Goal: Information Seeking & Learning: Learn about a topic

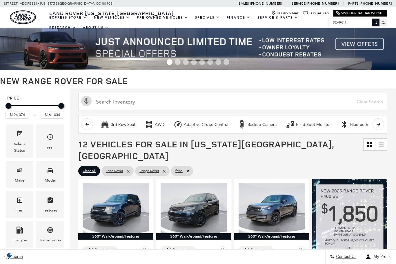
click at [52, 165] on span "Model" at bounding box center [50, 171] width 7 height 12
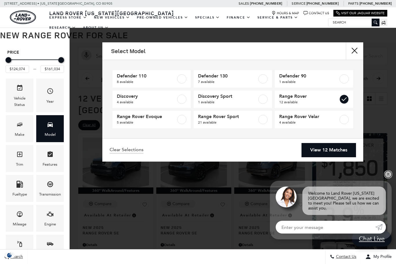
click at [389, 178] on link "✕" at bounding box center [387, 174] width 7 height 7
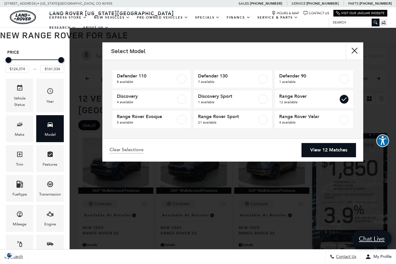
click at [333, 149] on link "View 12 Matches" at bounding box center [328, 150] width 54 height 14
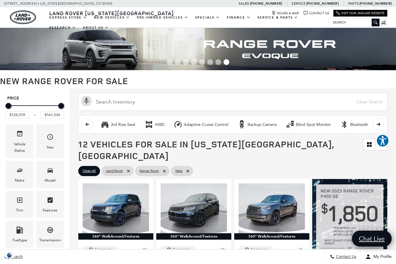
click at [0, 0] on link "Defender 110" at bounding box center [0, 0] width 0 height 0
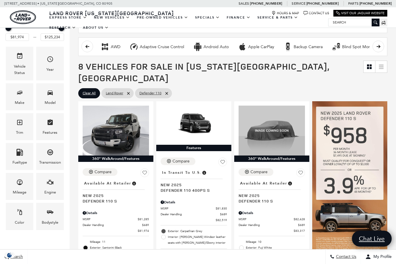
scroll to position [58, 0]
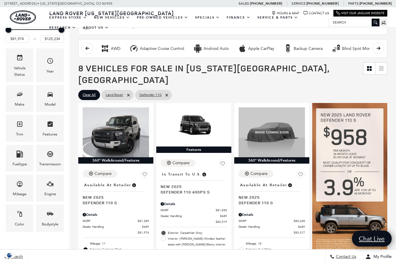
click at [25, 130] on div "Trim" at bounding box center [20, 128] width 28 height 27
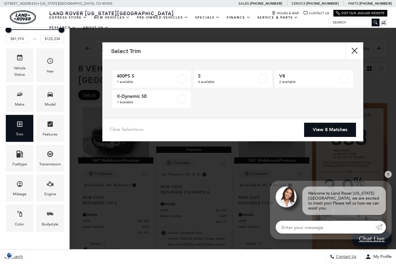
click at [182, 99] on label at bounding box center [181, 98] width 9 height 9
type input "$84,452"
checkbox input "true"
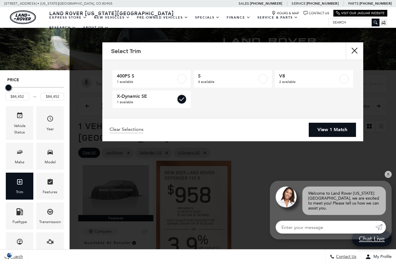
click at [348, 79] on label at bounding box center [343, 78] width 9 height 9
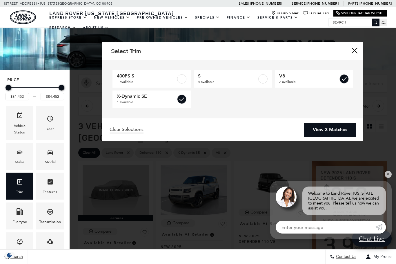
type input "$125,234"
checkbox input "true"
click at [340, 130] on link "View 3 Matches" at bounding box center [330, 130] width 52 height 14
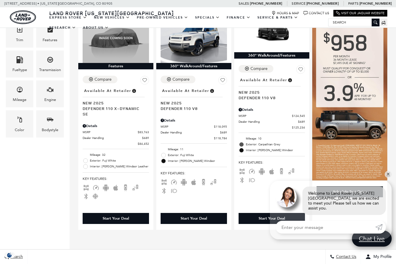
scroll to position [66, 0]
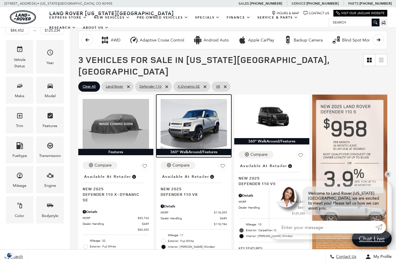
click at [210, 125] on img at bounding box center [193, 124] width 66 height 50
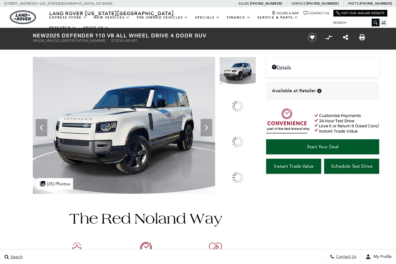
click at [212, 133] on icon at bounding box center [206, 128] width 12 height 12
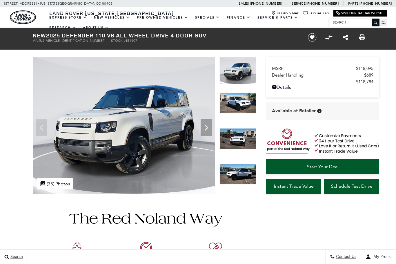
click at [210, 127] on icon "Next" at bounding box center [206, 128] width 12 height 12
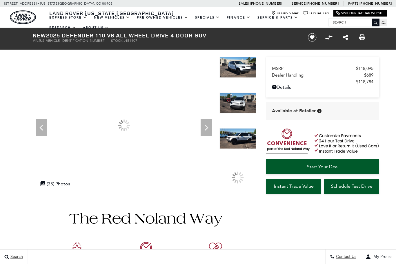
click at [208, 127] on icon "Next" at bounding box center [206, 128] width 12 height 12
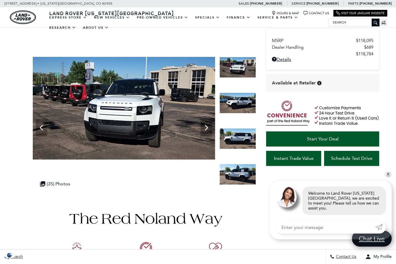
scroll to position [45, 0]
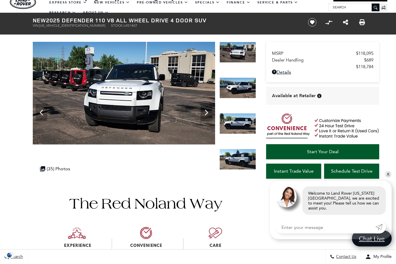
click at [112, 88] on img at bounding box center [124, 93] width 182 height 103
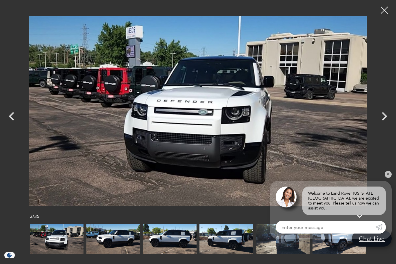
click at [378, 125] on icon "Next" at bounding box center [383, 115] width 17 height 17
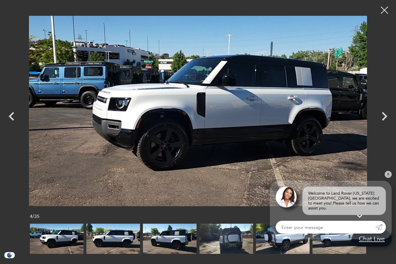
click at [382, 120] on icon "Next" at bounding box center [383, 115] width 17 height 17
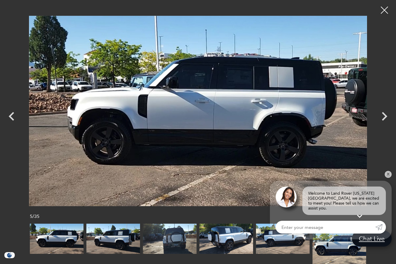
click at [312, 257] on img at bounding box center [339, 243] width 54 height 40
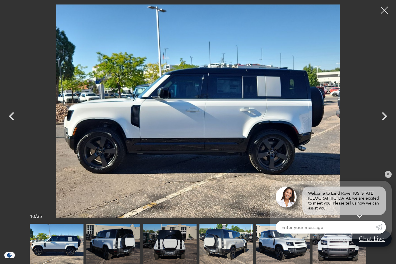
click at [385, 121] on icon "Next" at bounding box center [385, 116] width 6 height 9
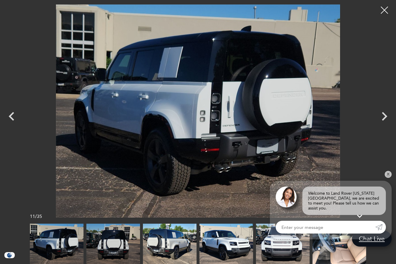
click at [381, 125] on icon "Next" at bounding box center [383, 115] width 17 height 17
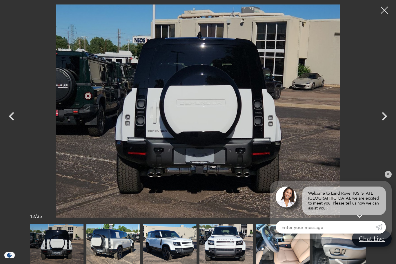
click at [383, 121] on icon "Next" at bounding box center [385, 116] width 6 height 9
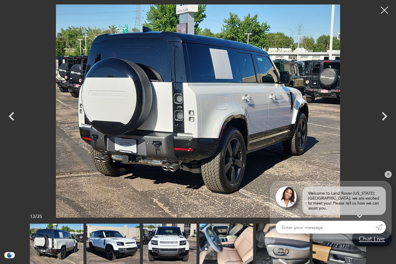
click at [381, 125] on icon "Next" at bounding box center [383, 115] width 17 height 17
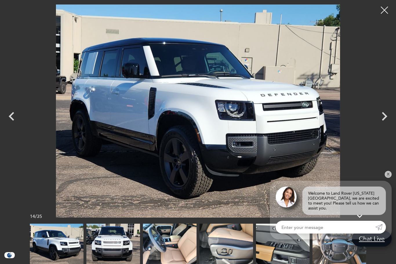
click at [384, 125] on icon "Next" at bounding box center [383, 115] width 17 height 17
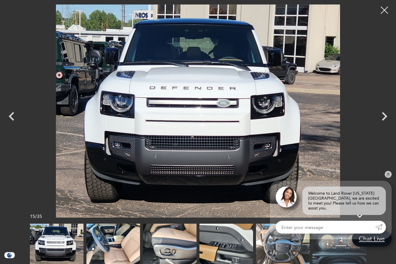
click at [383, 125] on icon "Next" at bounding box center [383, 115] width 17 height 17
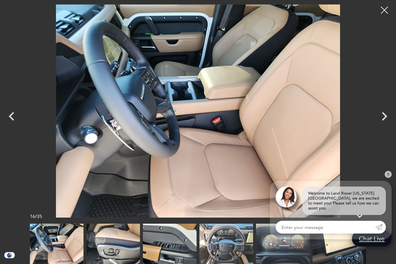
click at [383, 121] on icon "Next" at bounding box center [385, 116] width 6 height 9
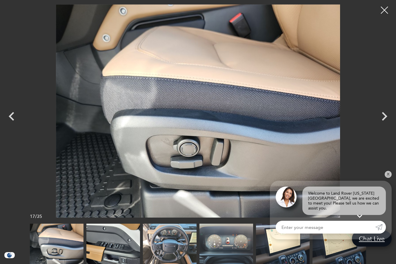
click at [384, 121] on icon "Next" at bounding box center [385, 116] width 6 height 9
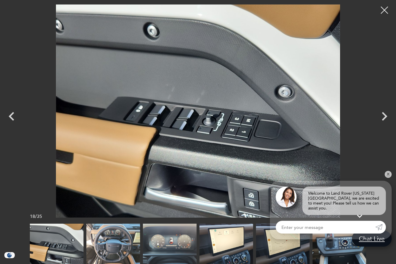
click at [386, 121] on icon "Next" at bounding box center [385, 116] width 6 height 9
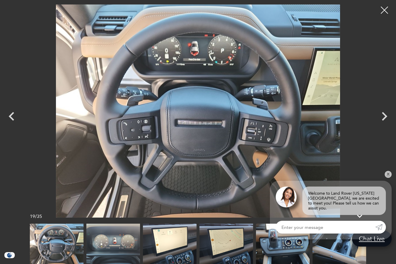
click at [384, 121] on icon "Next" at bounding box center [385, 116] width 6 height 9
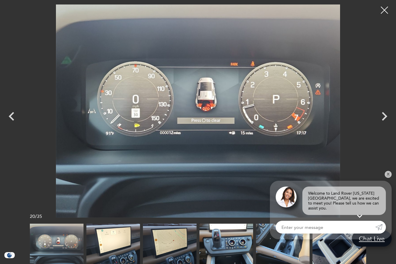
click at [384, 121] on icon "Next" at bounding box center [385, 116] width 6 height 9
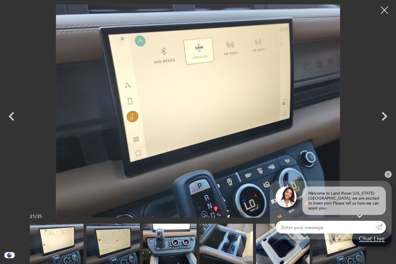
click at [383, 121] on icon "Next" at bounding box center [385, 116] width 6 height 9
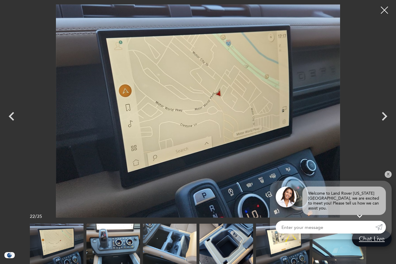
click at [386, 125] on icon "Next" at bounding box center [383, 115] width 17 height 17
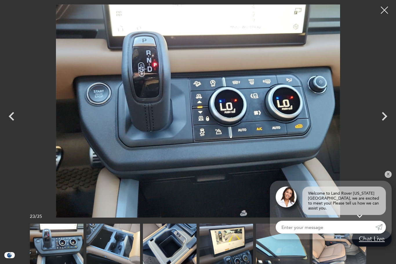
click at [384, 121] on icon "Next" at bounding box center [385, 116] width 6 height 9
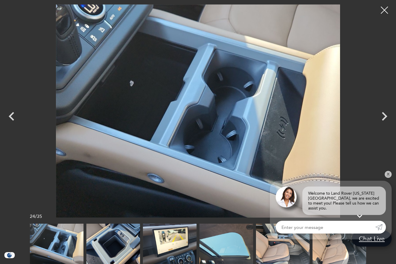
click at [382, 125] on icon "Next" at bounding box center [383, 115] width 17 height 17
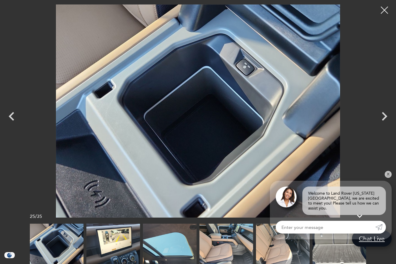
click at [382, 125] on icon "Next" at bounding box center [383, 115] width 17 height 17
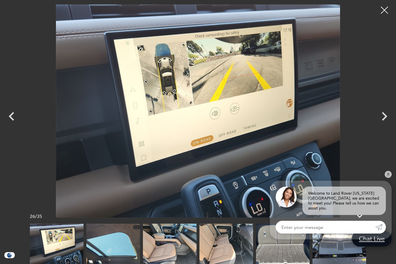
click at [384, 125] on icon "Next" at bounding box center [383, 115] width 17 height 17
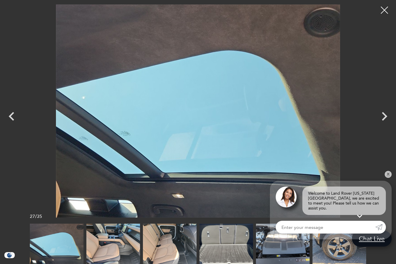
click at [377, 125] on icon "Next" at bounding box center [383, 115] width 17 height 17
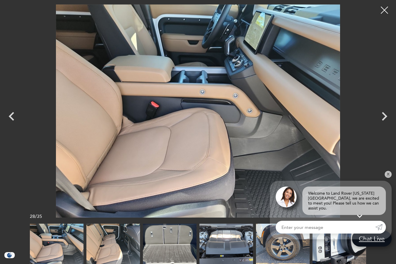
click at [379, 125] on icon "Next" at bounding box center [383, 115] width 17 height 17
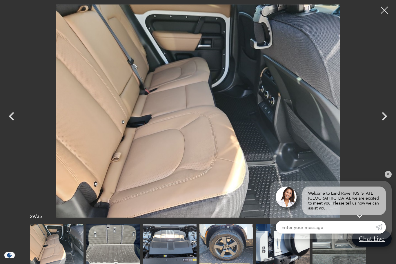
click at [381, 125] on icon "Next" at bounding box center [383, 115] width 17 height 17
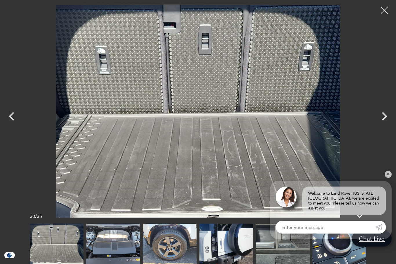
click at [376, 125] on icon "Next" at bounding box center [383, 115] width 17 height 17
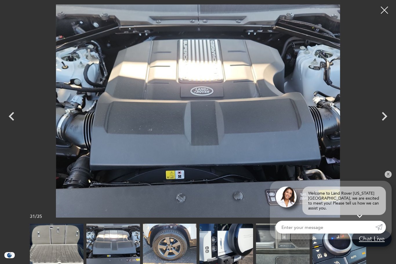
click at [381, 125] on icon "Next" at bounding box center [383, 115] width 17 height 17
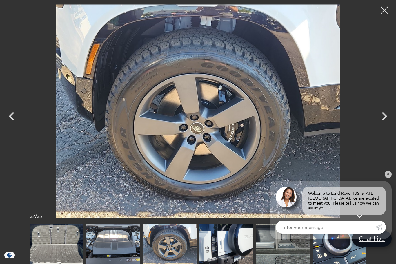
click at [378, 125] on icon "Next" at bounding box center [383, 115] width 17 height 17
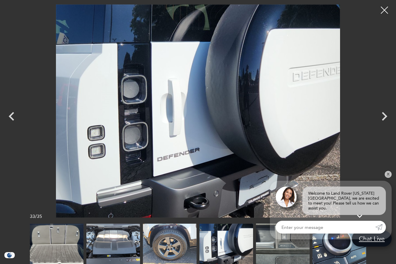
click at [377, 122] on icon "Next" at bounding box center [383, 115] width 17 height 17
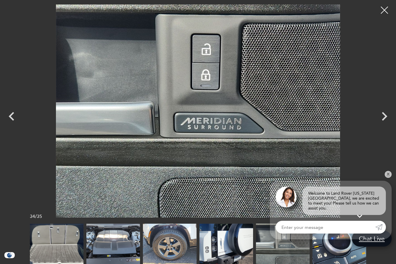
click at [386, 118] on icon "Next" at bounding box center [383, 115] width 17 height 17
click at [380, 12] on div at bounding box center [384, 10] width 14 height 14
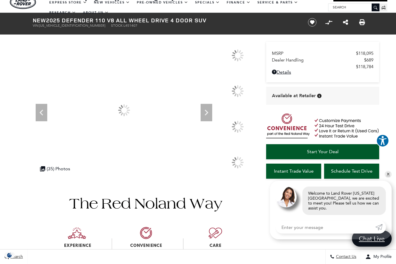
click at [378, 7] on span "Search Icon" at bounding box center [375, 7] width 8 height 8
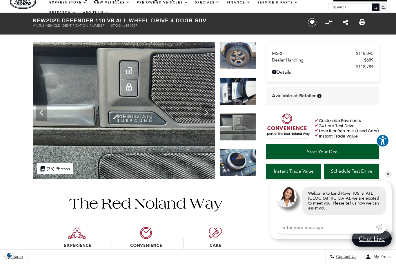
scroll to position [0, 0]
